Goal: Task Accomplishment & Management: Use online tool/utility

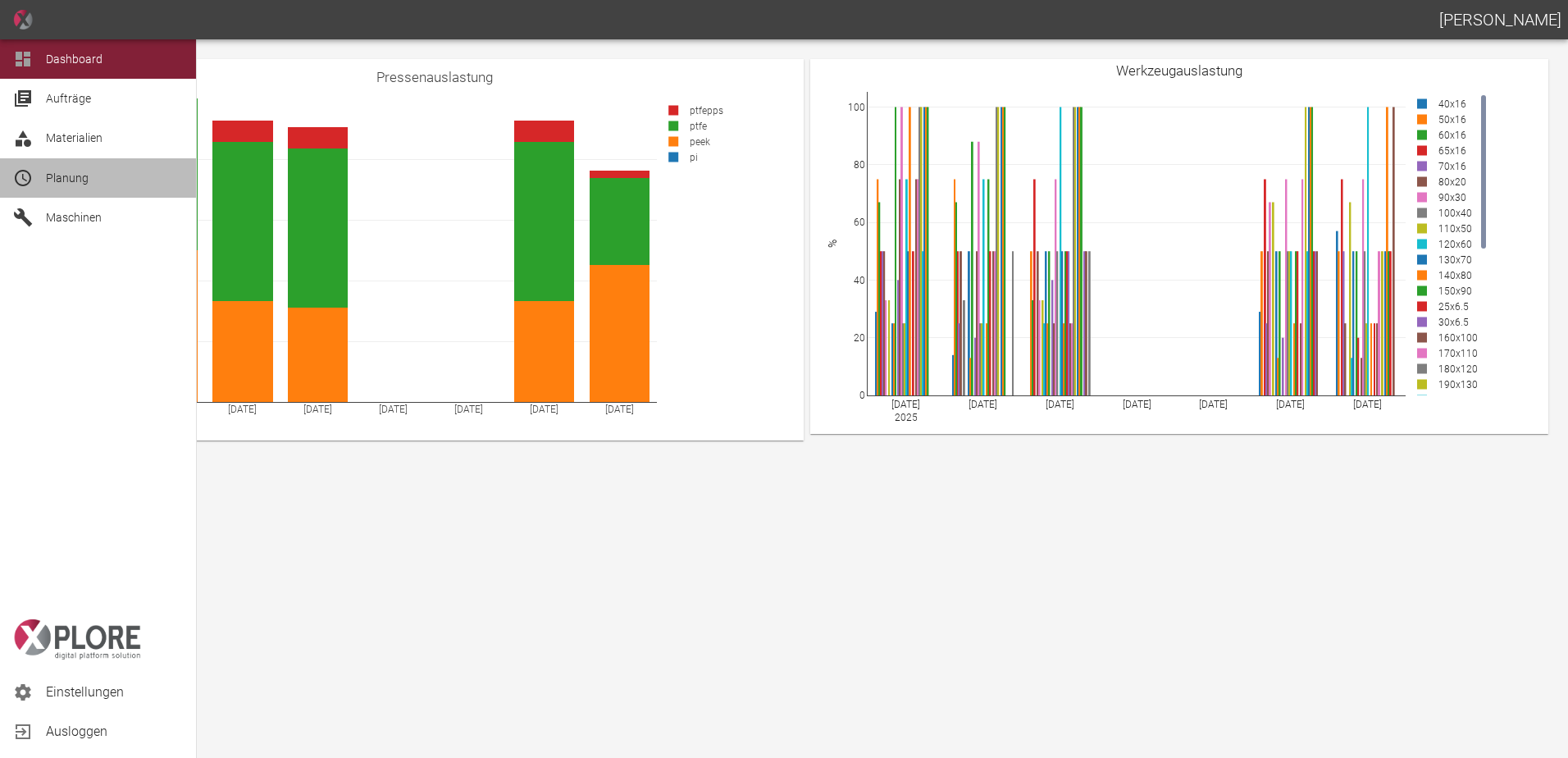
click at [103, 176] on span "Planung" at bounding box center [114, 178] width 137 height 20
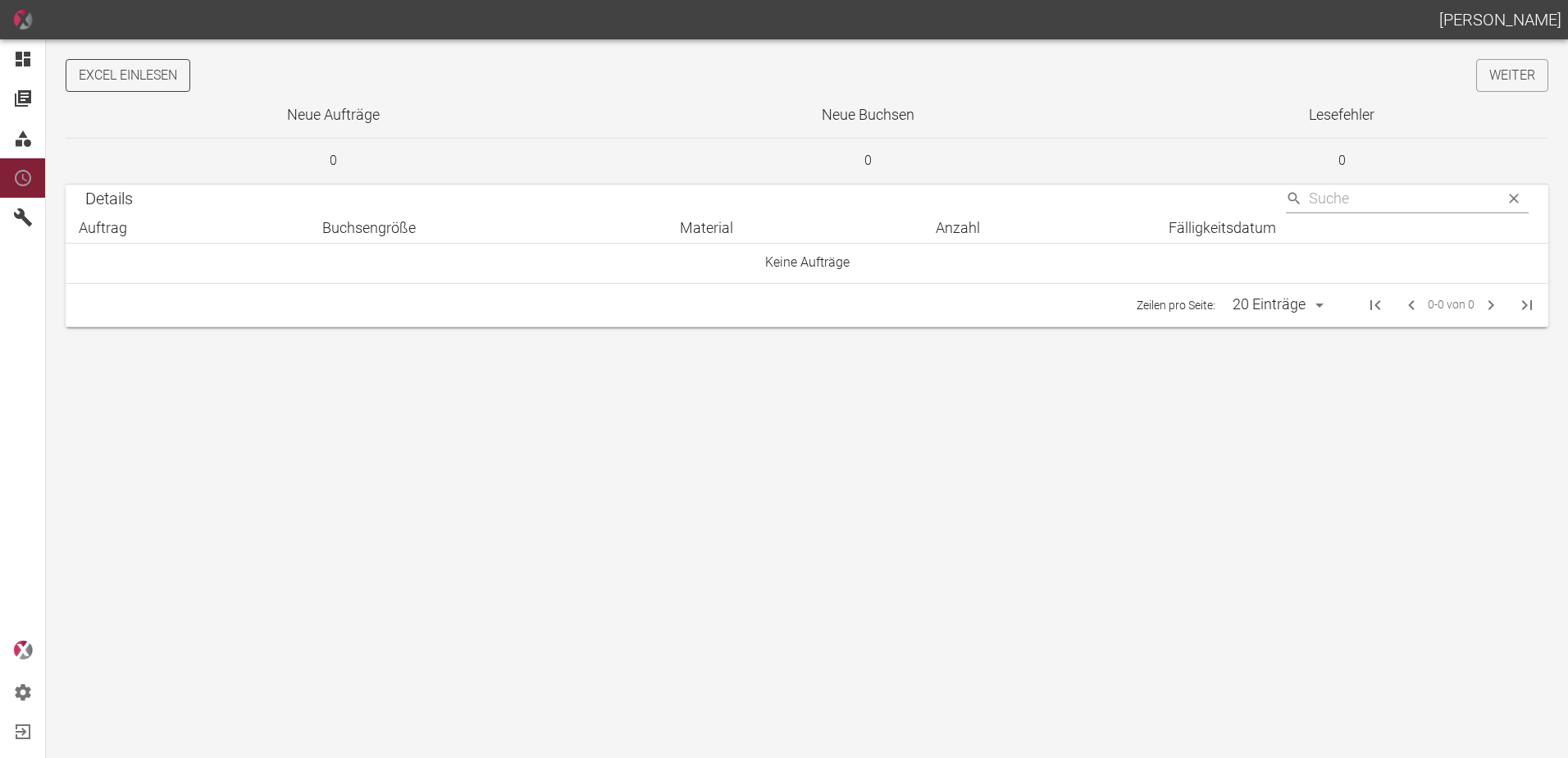
click at [142, 88] on button "Excel einlesen" at bounding box center [127, 75] width 125 height 33
click at [1507, 80] on link "Weiter" at bounding box center [1512, 75] width 72 height 33
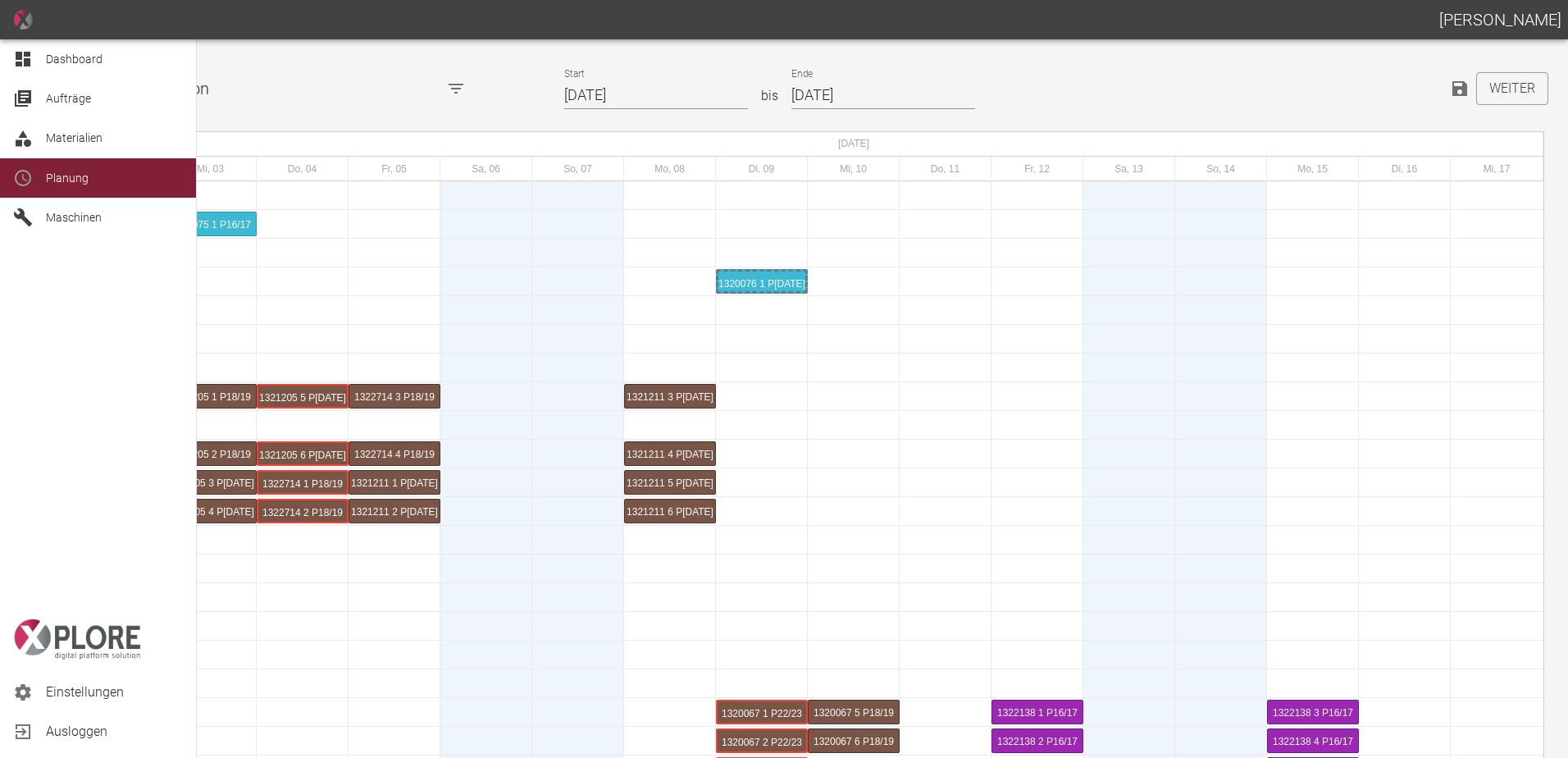
click at [42, 56] on div "Dashboard" at bounding box center [98, 59] width 196 height 40
